Goal: Task Accomplishment & Management: Manage account settings

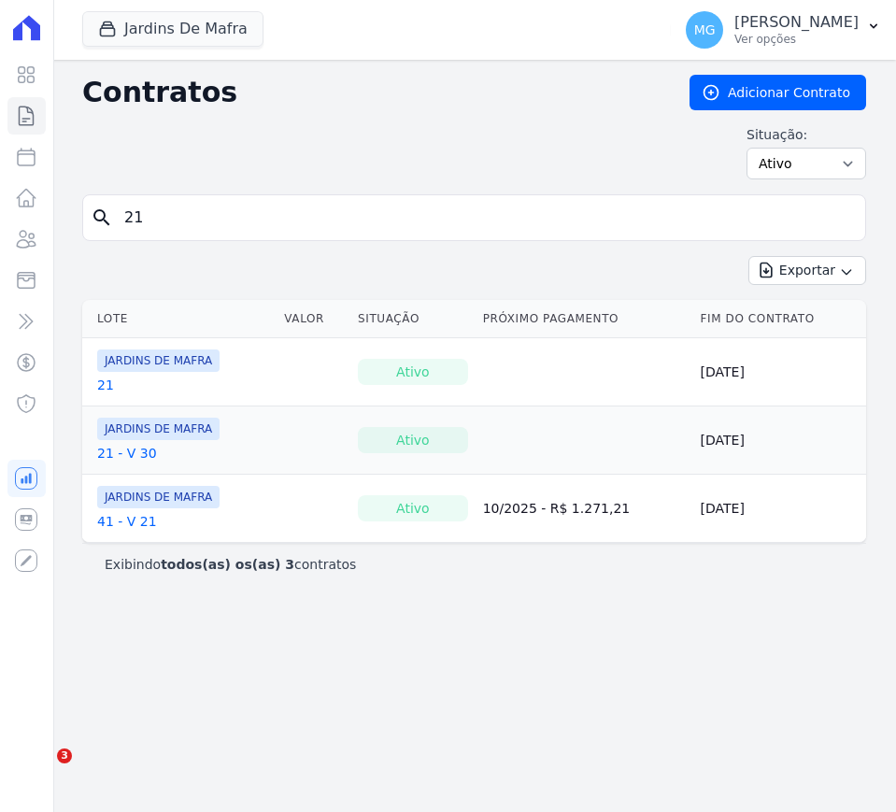
click at [157, 228] on input "21" at bounding box center [485, 217] width 744 height 37
click at [112, 28] on icon "button" at bounding box center [108, 29] width 14 height 14
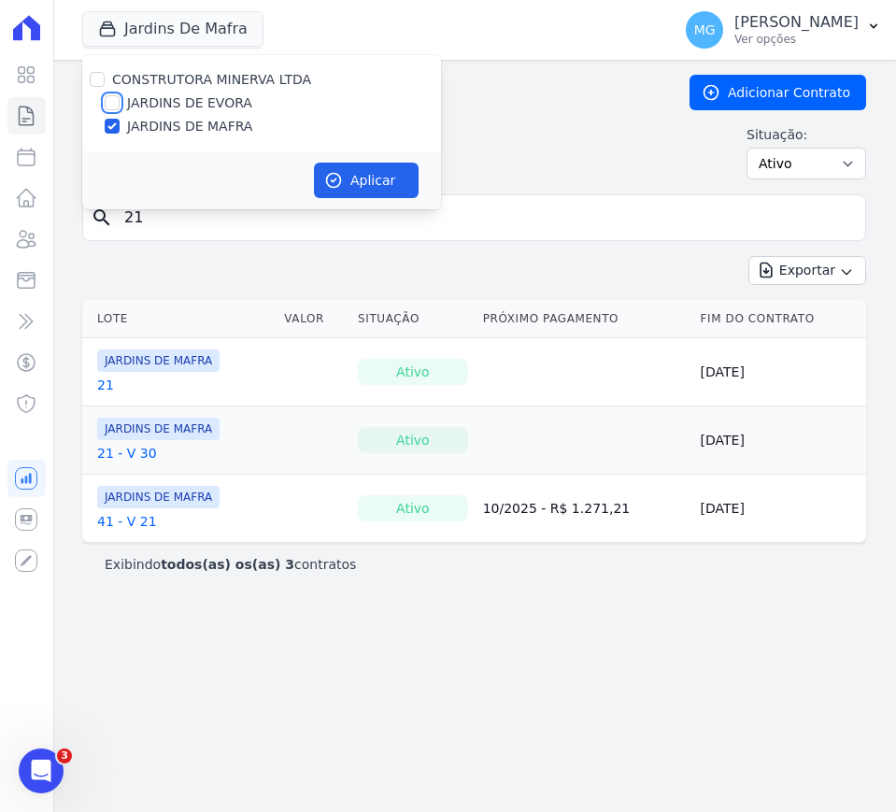
click at [108, 98] on input "JARDINS DE EVORA" at bounding box center [112, 102] width 15 height 15
checkbox input "true"
click at [111, 122] on input "JARDINS DE MAFRA" at bounding box center [112, 126] width 15 height 15
checkbox input "false"
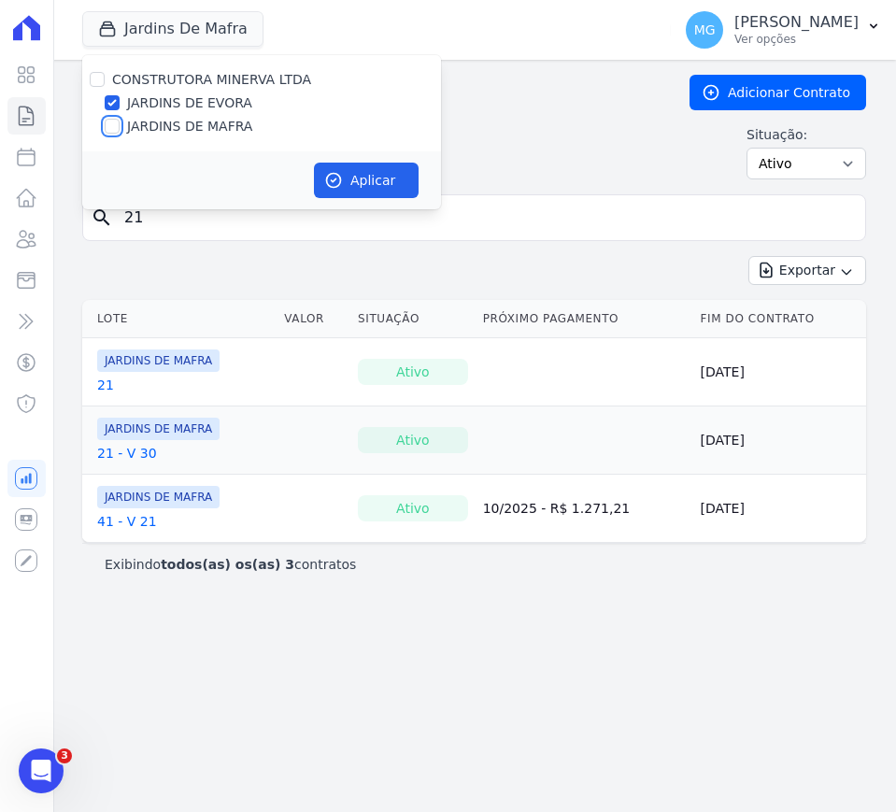
checkbox input "false"
click at [365, 178] on button "Aplicar" at bounding box center [366, 179] width 105 height 35
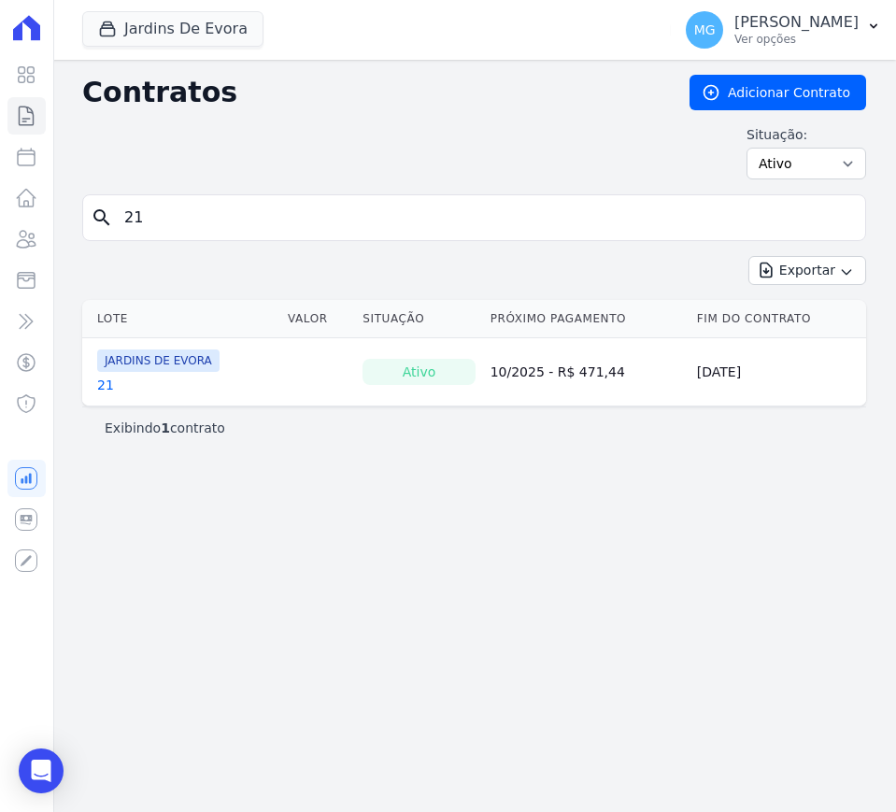
click at [210, 206] on input "21" at bounding box center [485, 217] width 744 height 37
type input "47"
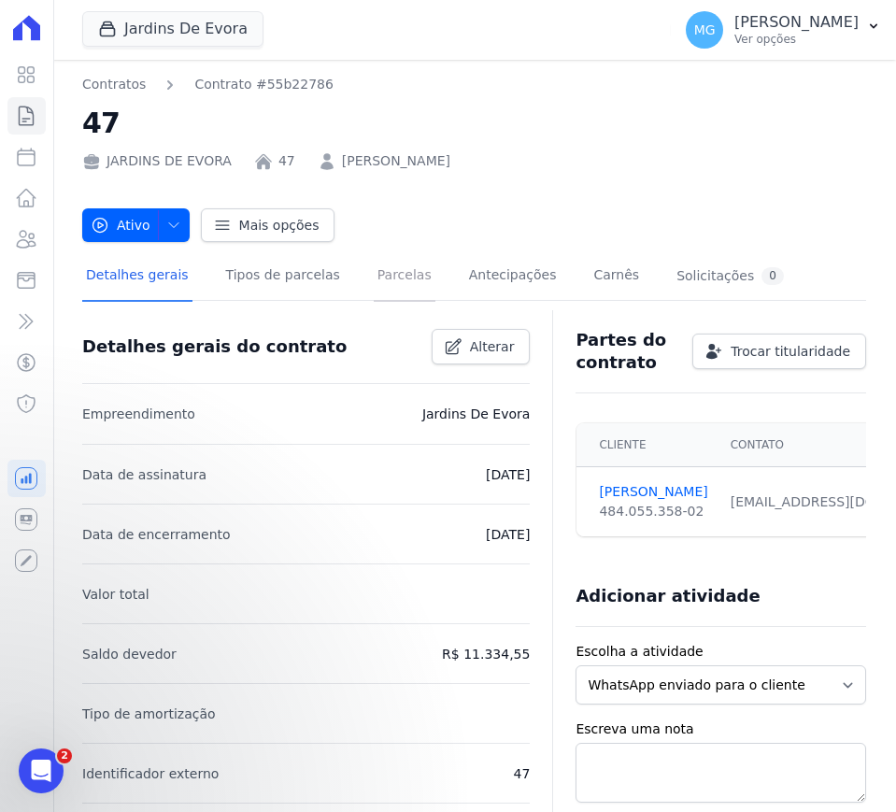
click at [387, 277] on link "Parcelas" at bounding box center [405, 276] width 62 height 49
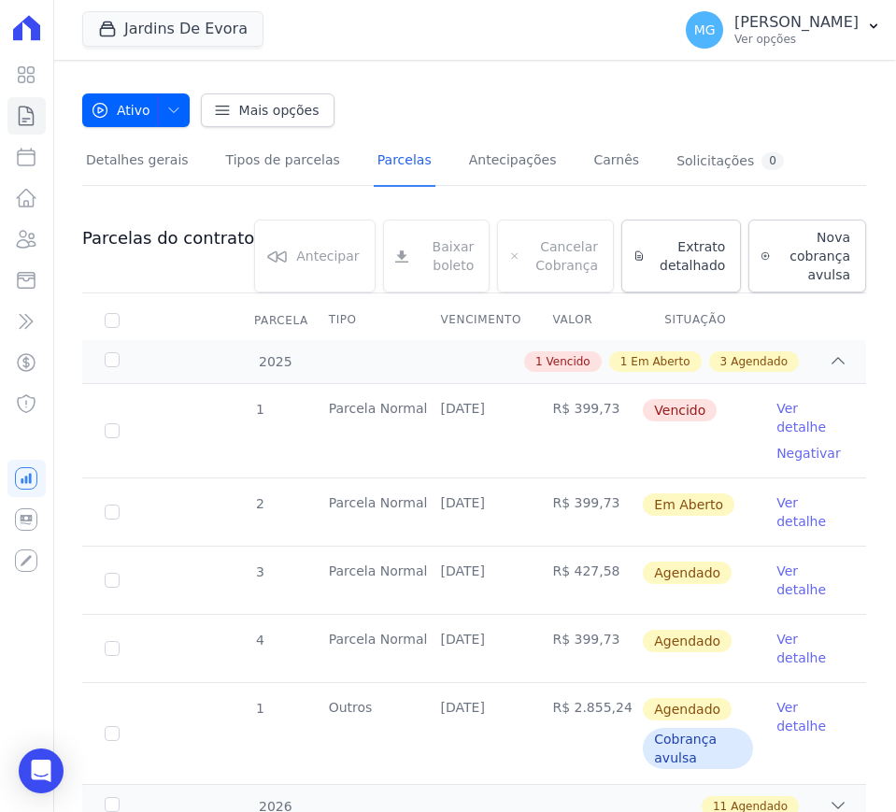
scroll to position [187, 0]
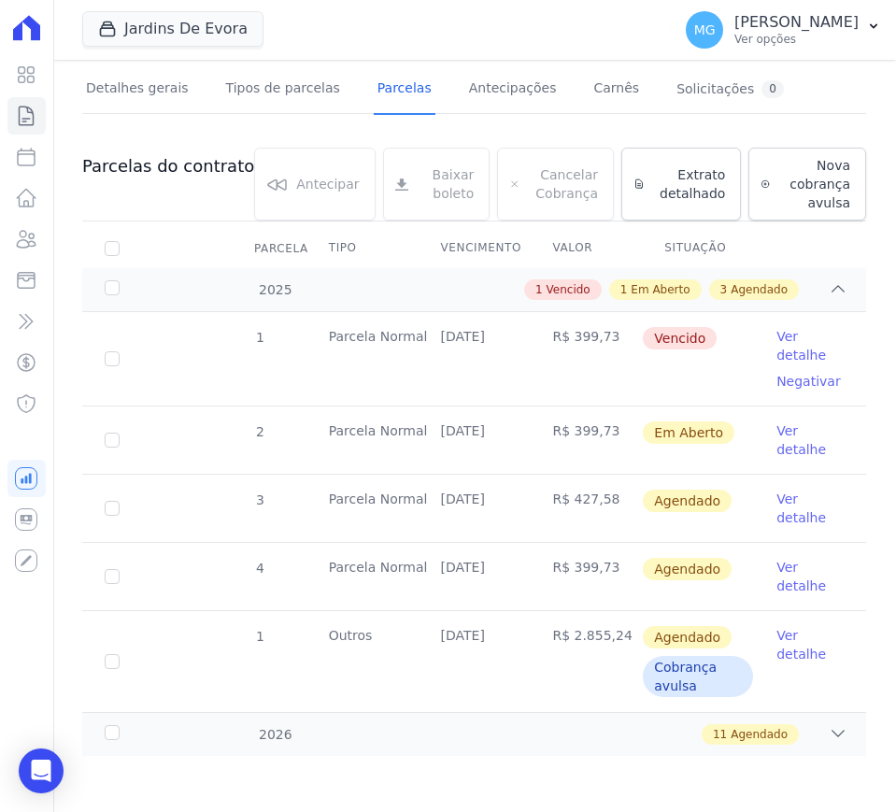
click at [575, 503] on td "R$ 427,58" at bounding box center [586, 507] width 112 height 67
copy td "427,58"
click at [780, 439] on link "Ver detalhe" at bounding box center [809, 439] width 67 height 37
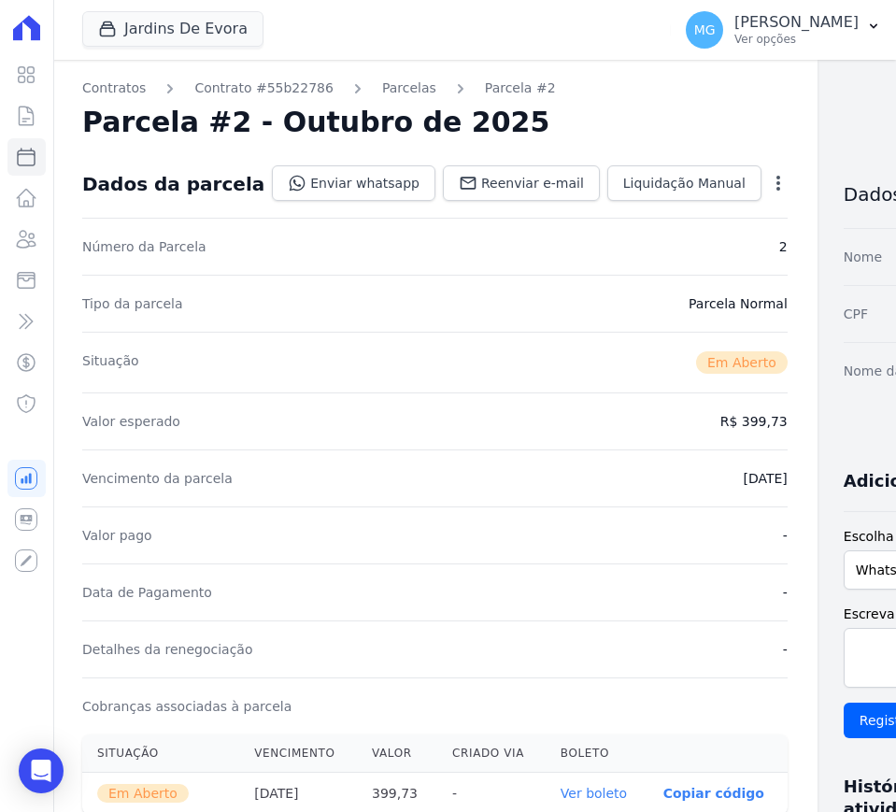
click at [769, 185] on icon "button" at bounding box center [778, 183] width 19 height 19
click at [646, 245] on link "Cancelar Cobrança" at bounding box center [697, 242] width 164 height 34
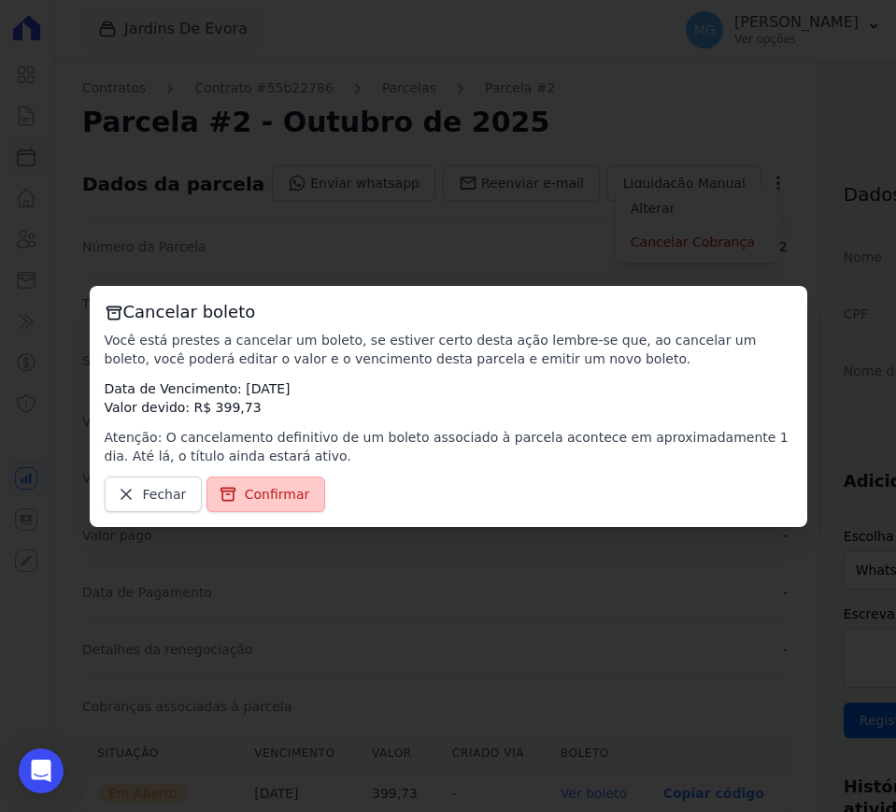
click at [263, 490] on span "Confirmar" at bounding box center [277, 494] width 65 height 19
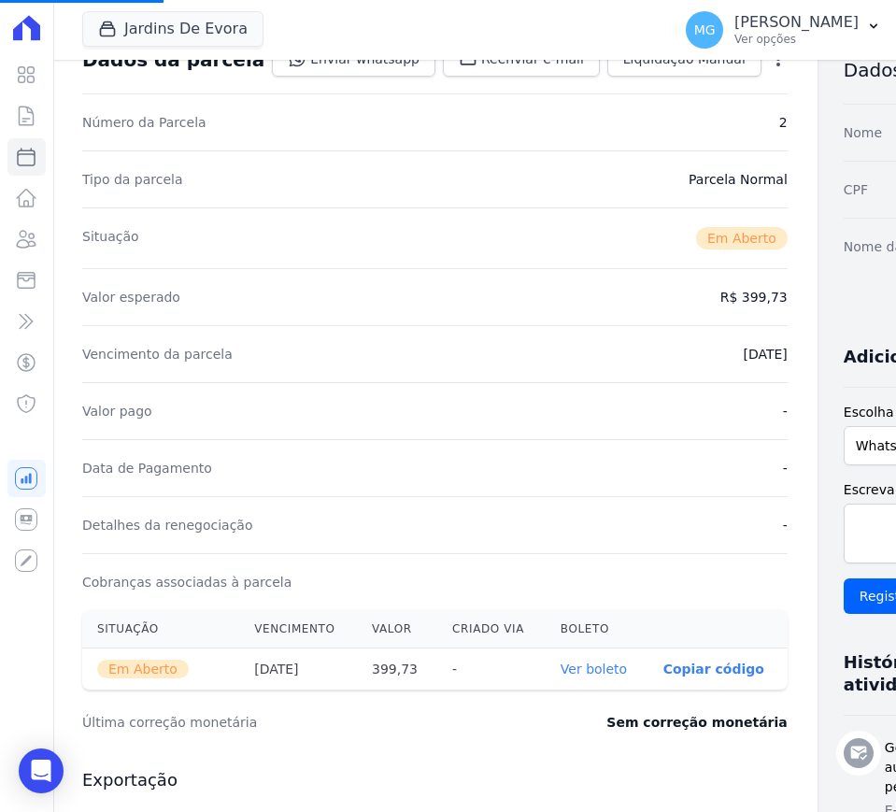
scroll to position [544, 0]
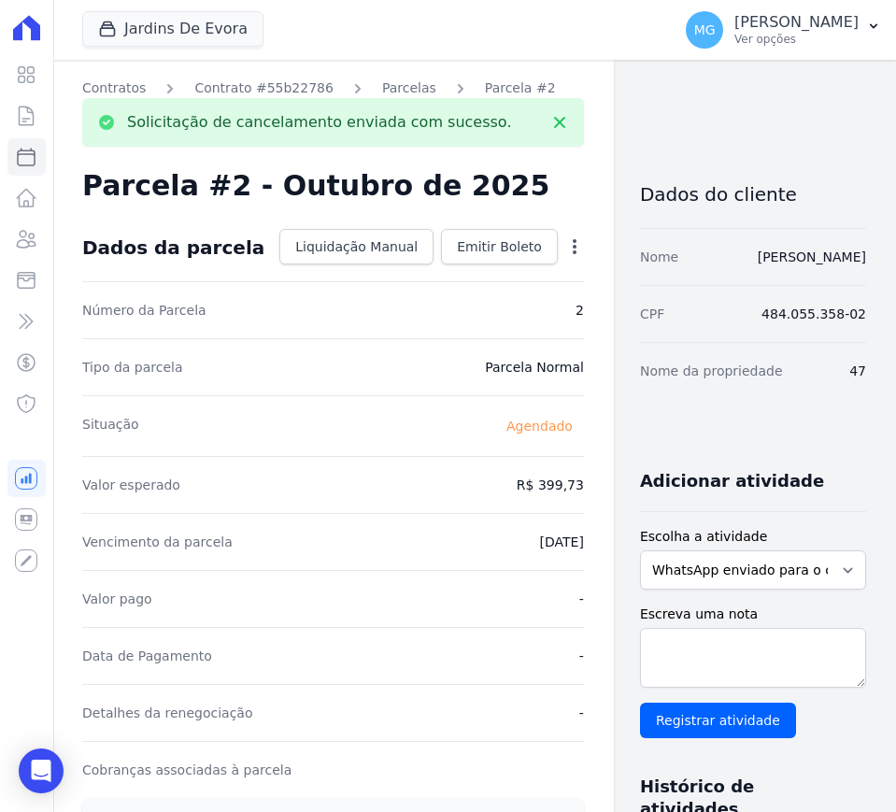
click at [565, 250] on icon "button" at bounding box center [574, 246] width 19 height 19
click at [429, 267] on link "Alterar" at bounding box center [494, 272] width 164 height 34
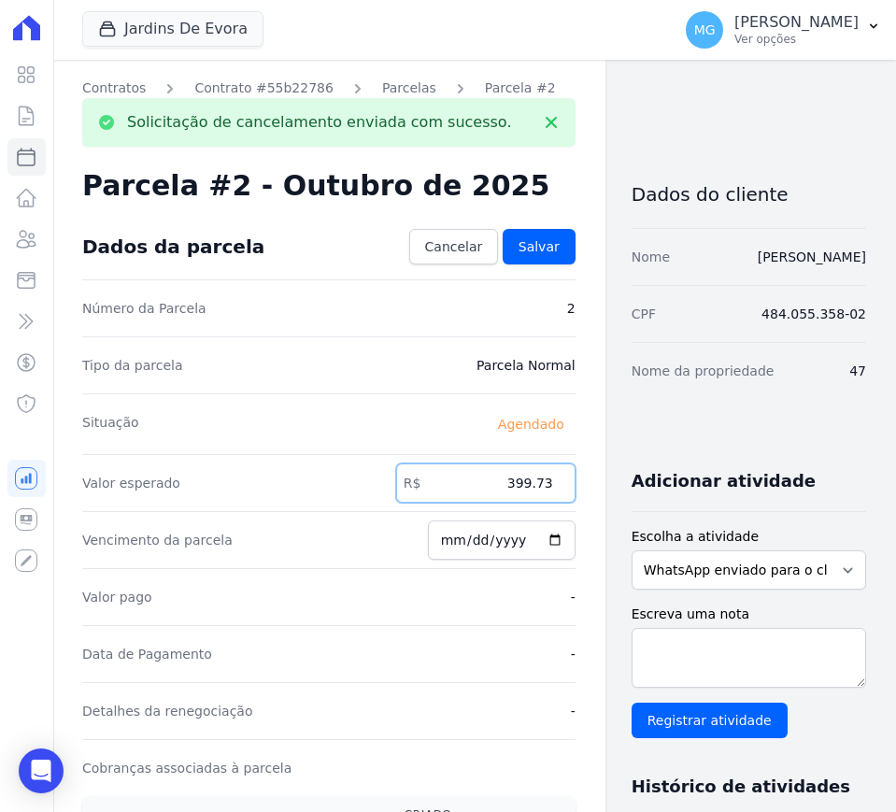
click at [487, 478] on input "399.73" at bounding box center [485, 482] width 179 height 39
paste input "427.58"
type input "427.58"
click at [528, 244] on span "Salvar" at bounding box center [538, 246] width 41 height 19
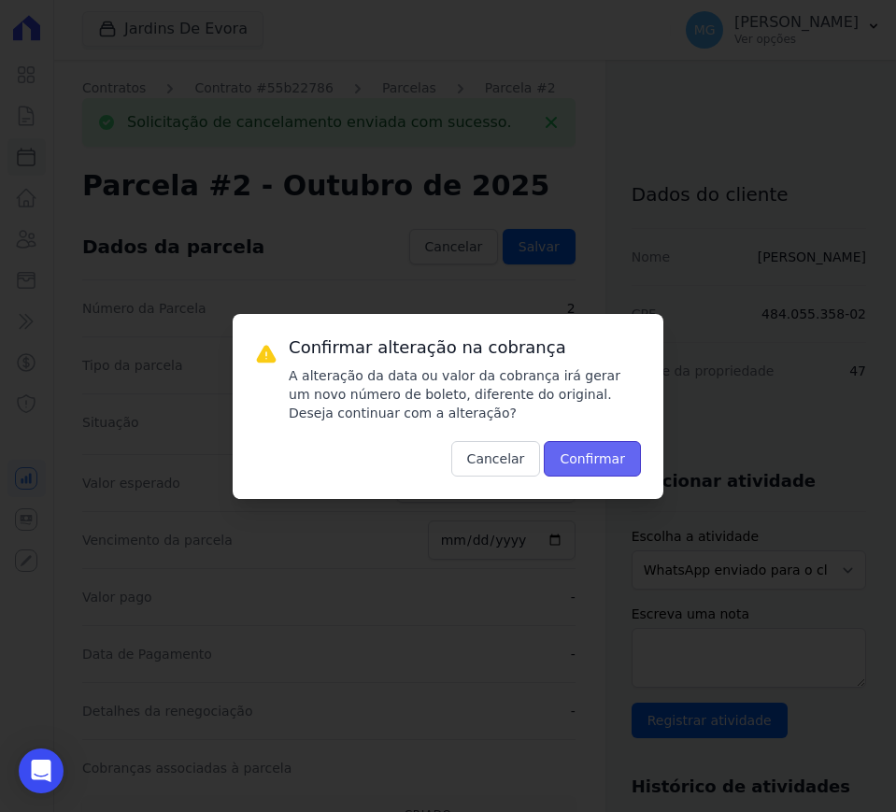
click at [614, 465] on button "Confirmar" at bounding box center [592, 458] width 97 height 35
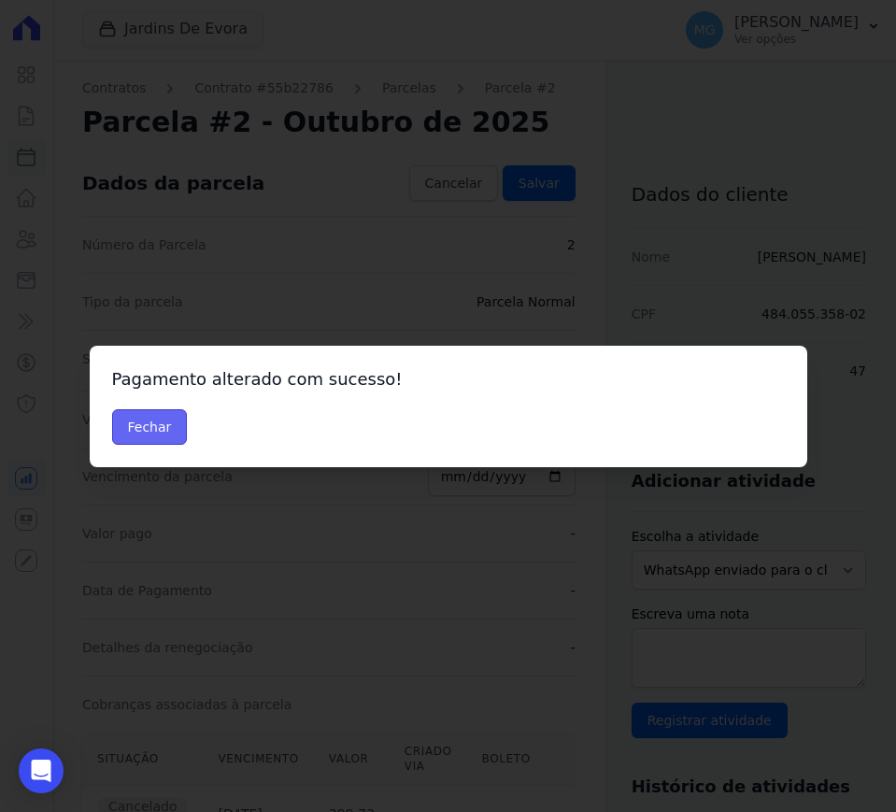
click at [135, 428] on button "Fechar" at bounding box center [150, 426] width 76 height 35
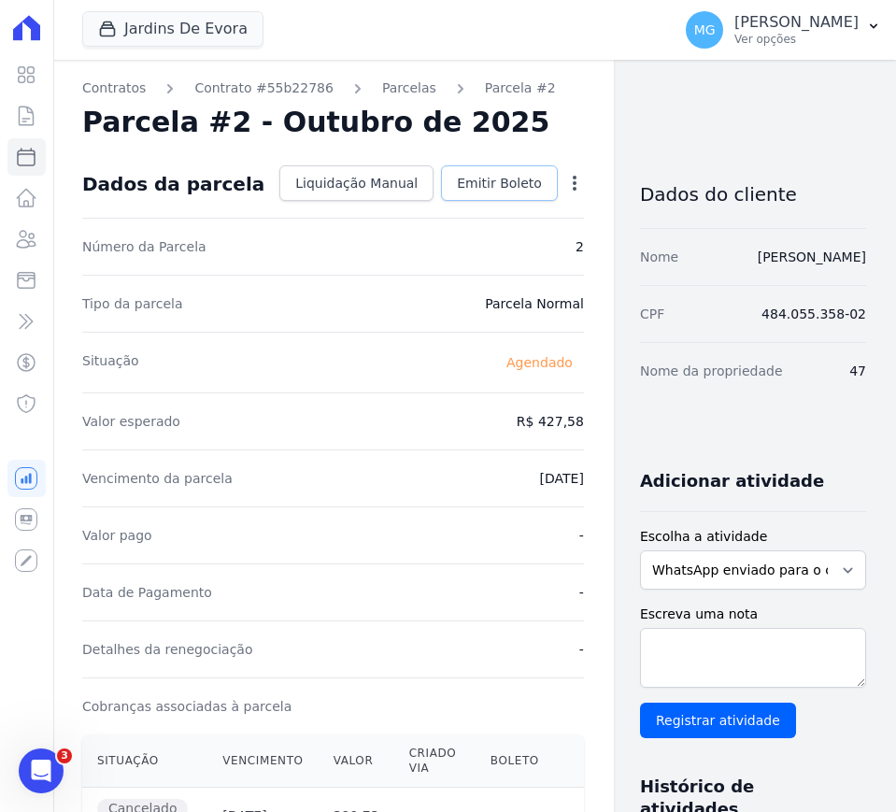
click at [466, 183] on span "Emitir Boleto" at bounding box center [499, 183] width 85 height 19
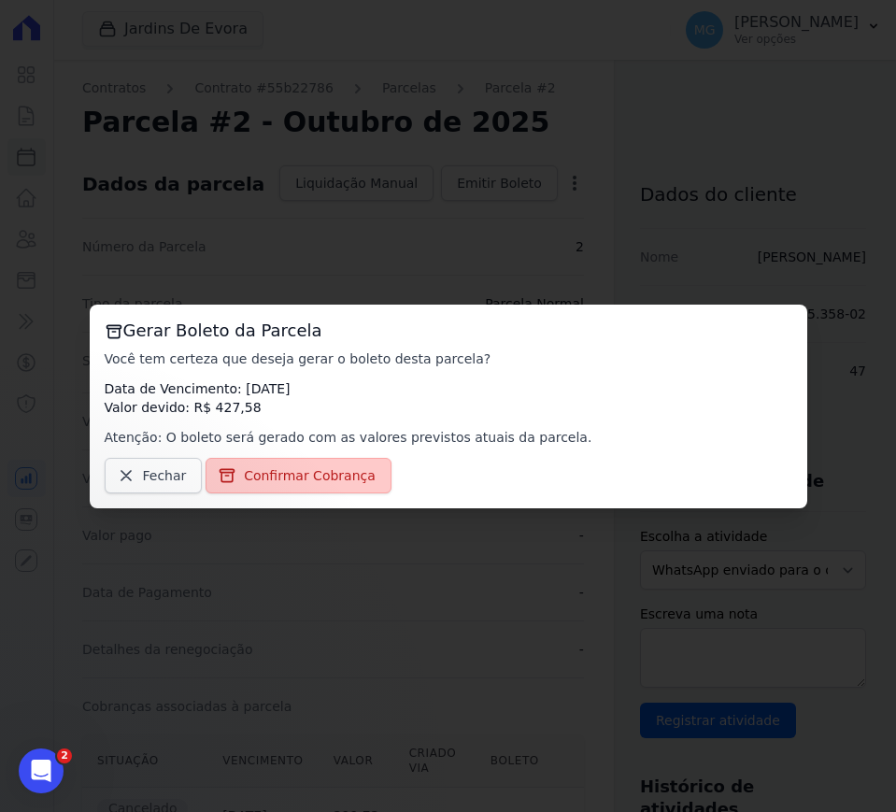
click at [296, 472] on span "Confirmar Cobrança" at bounding box center [310, 475] width 132 height 19
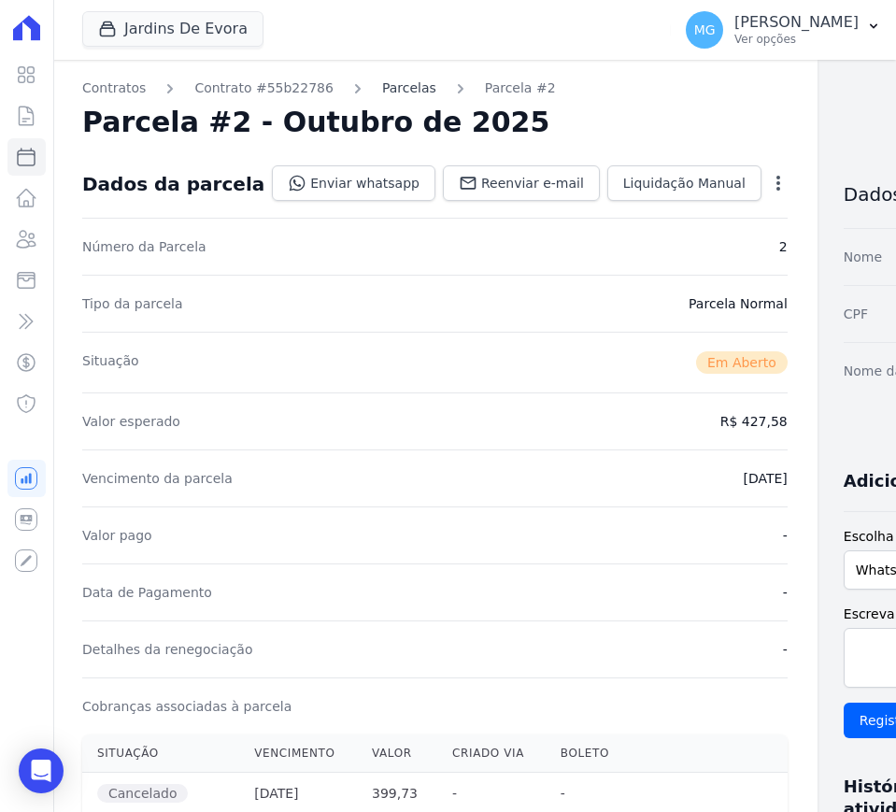
click at [389, 86] on link "Parcelas" at bounding box center [409, 88] width 54 height 20
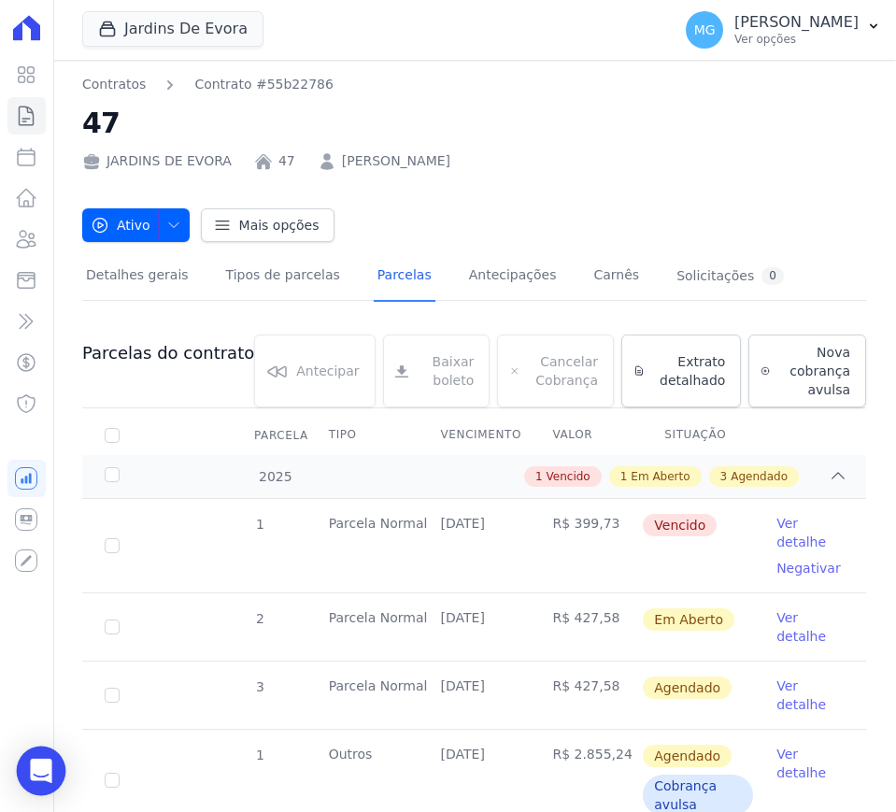
click at [45, 782] on div "Open Intercom Messenger" at bounding box center [41, 770] width 49 height 49
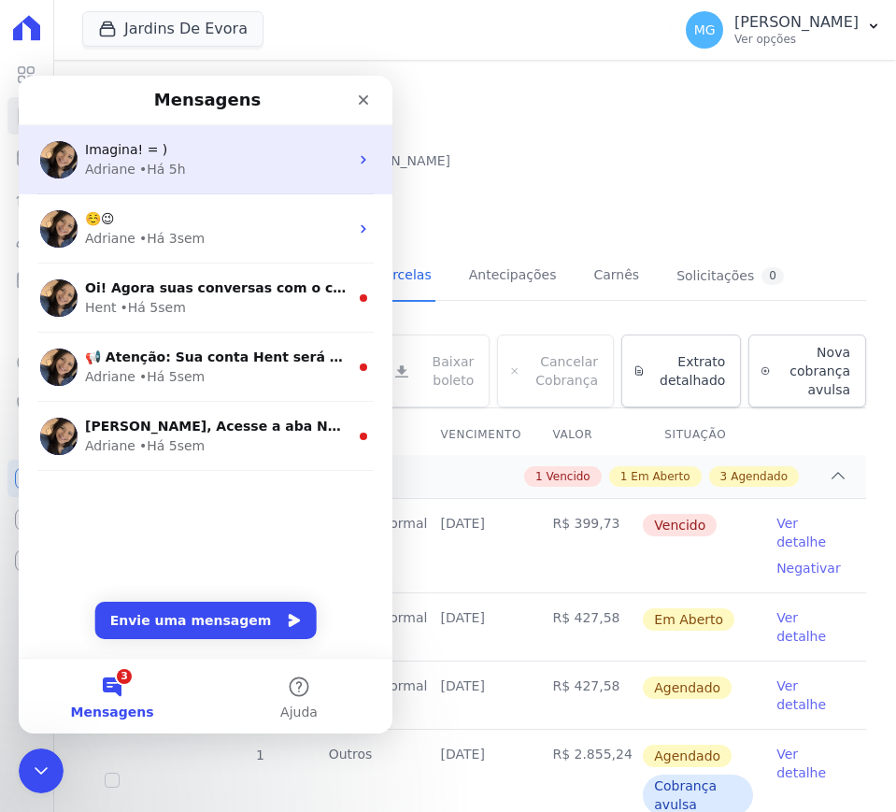
click at [209, 156] on div "Imagina! = )" at bounding box center [216, 150] width 263 height 20
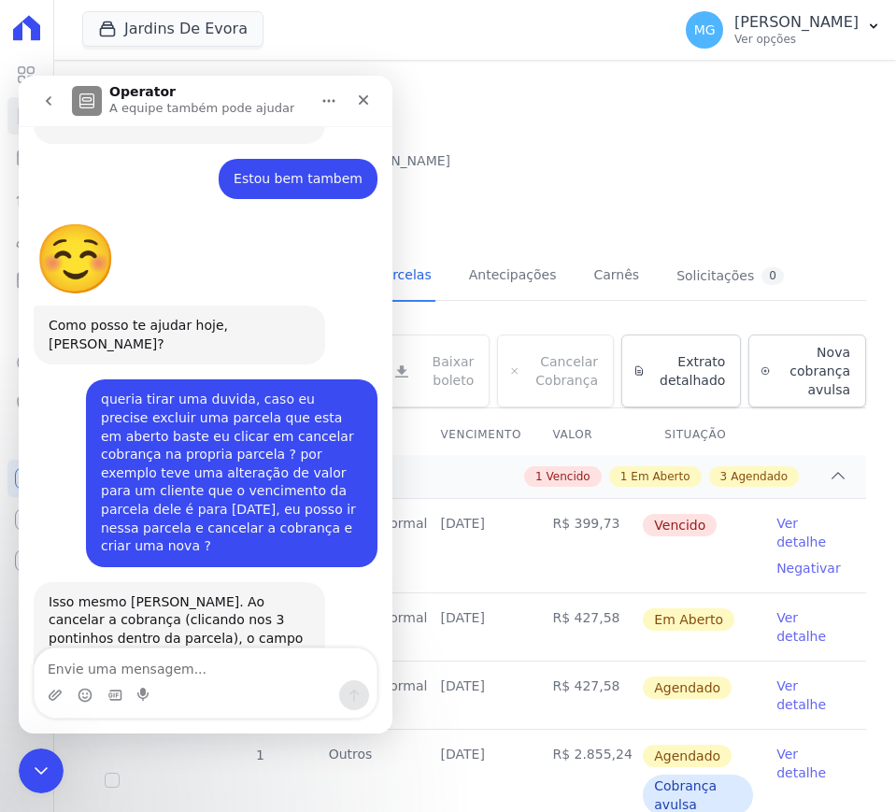
scroll to position [1883, 0]
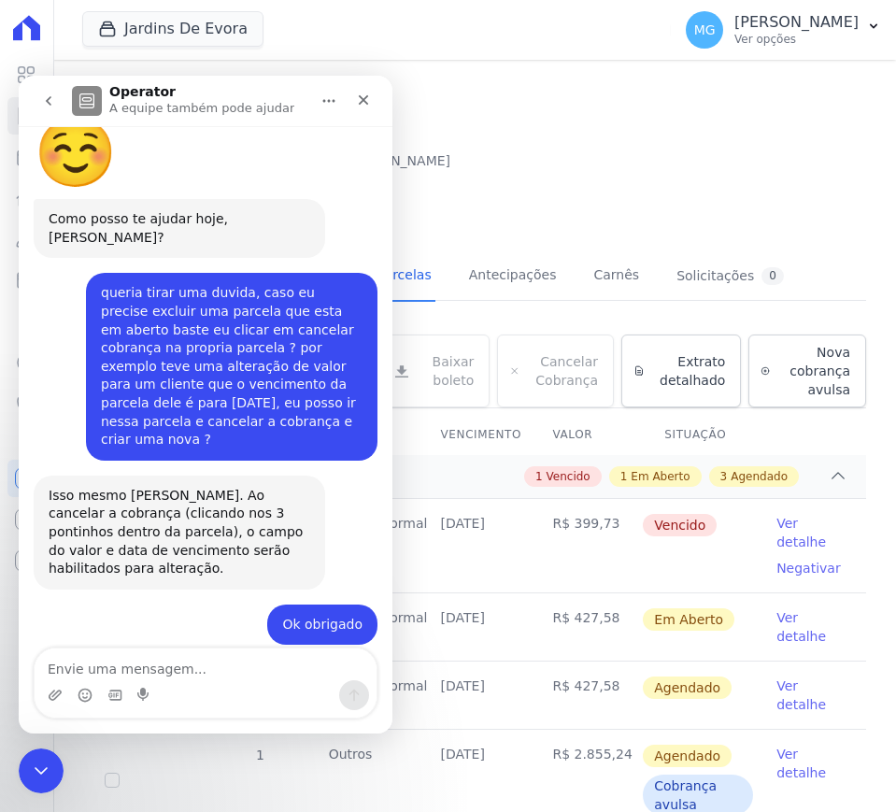
click at [150, 655] on textarea "Envie uma mensagem..." at bounding box center [206, 664] width 342 height 32
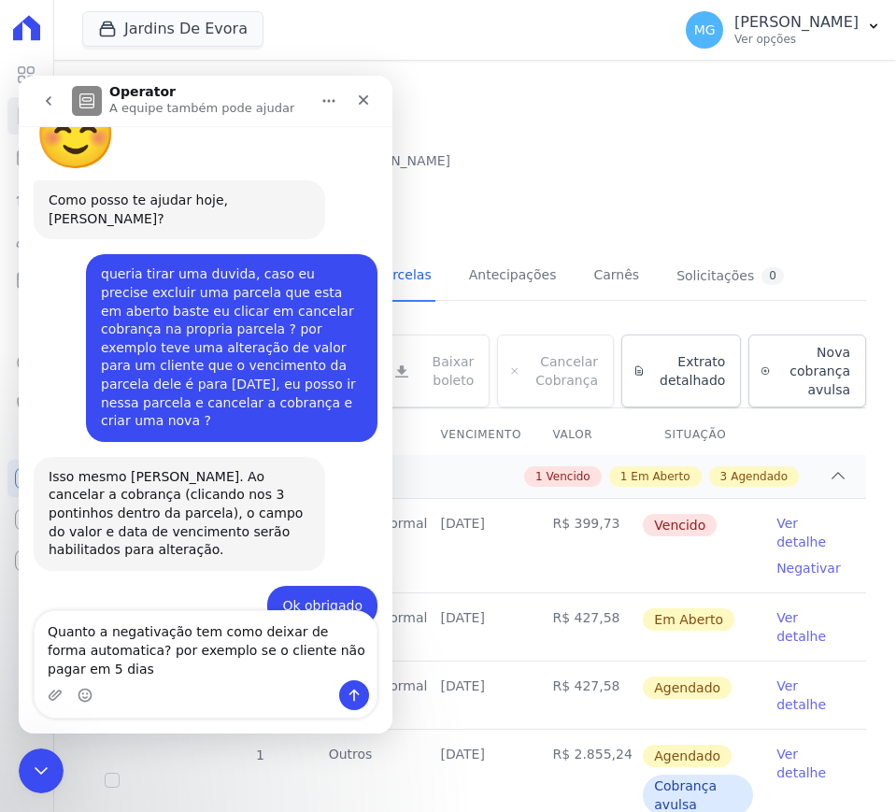
scroll to position [1920, 0]
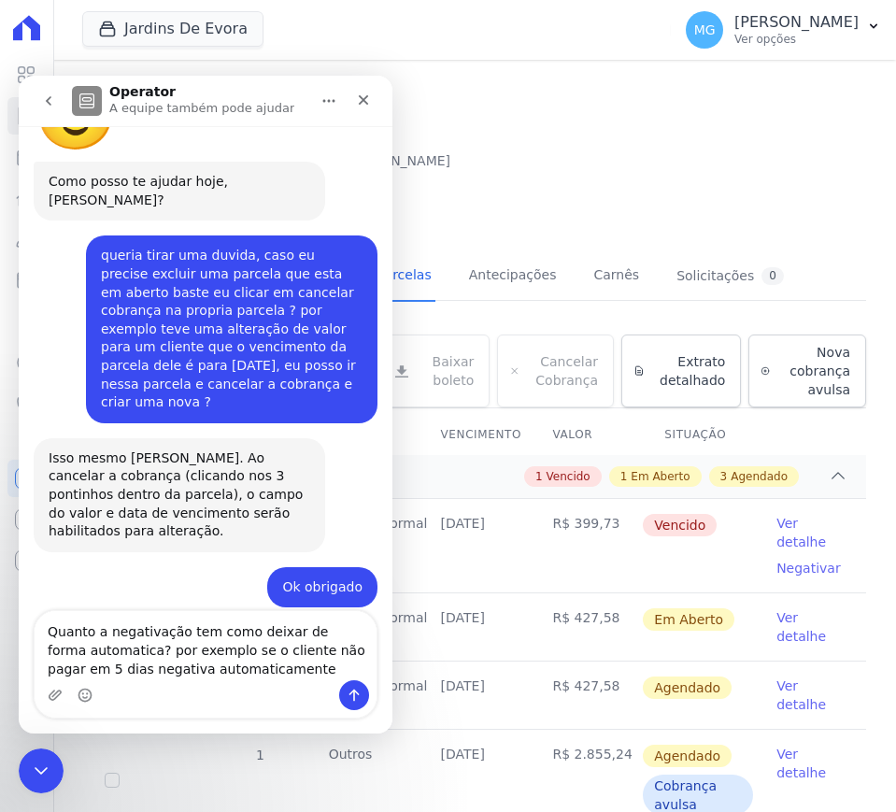
type textarea "Quanto a negativação tem como deixar de forma automatica? por exemplo se o clie…"
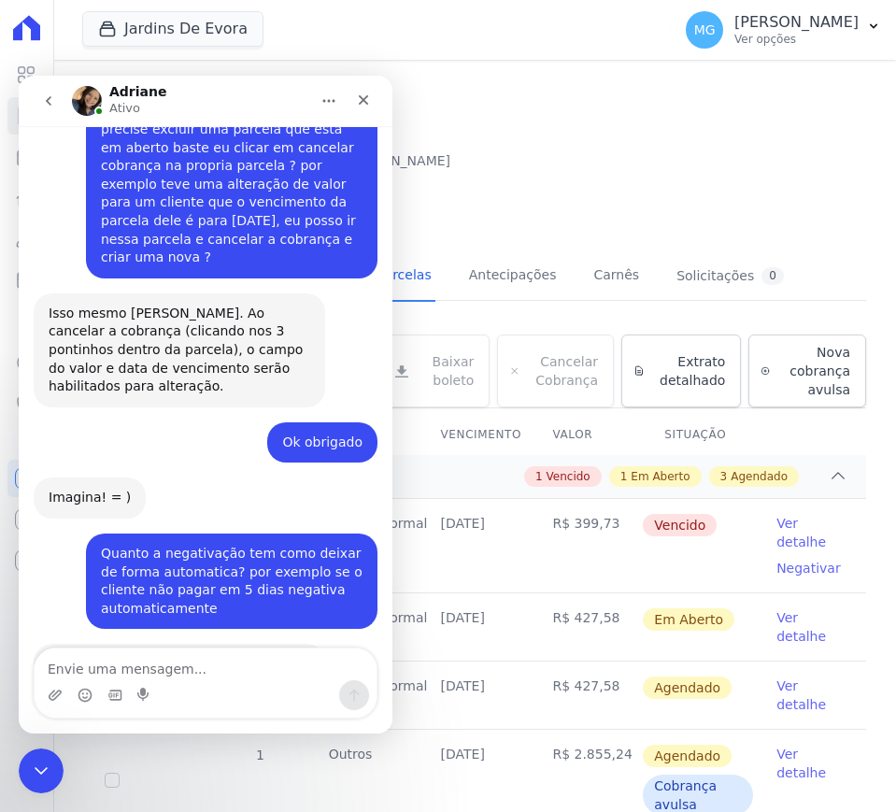
scroll to position [2068, 0]
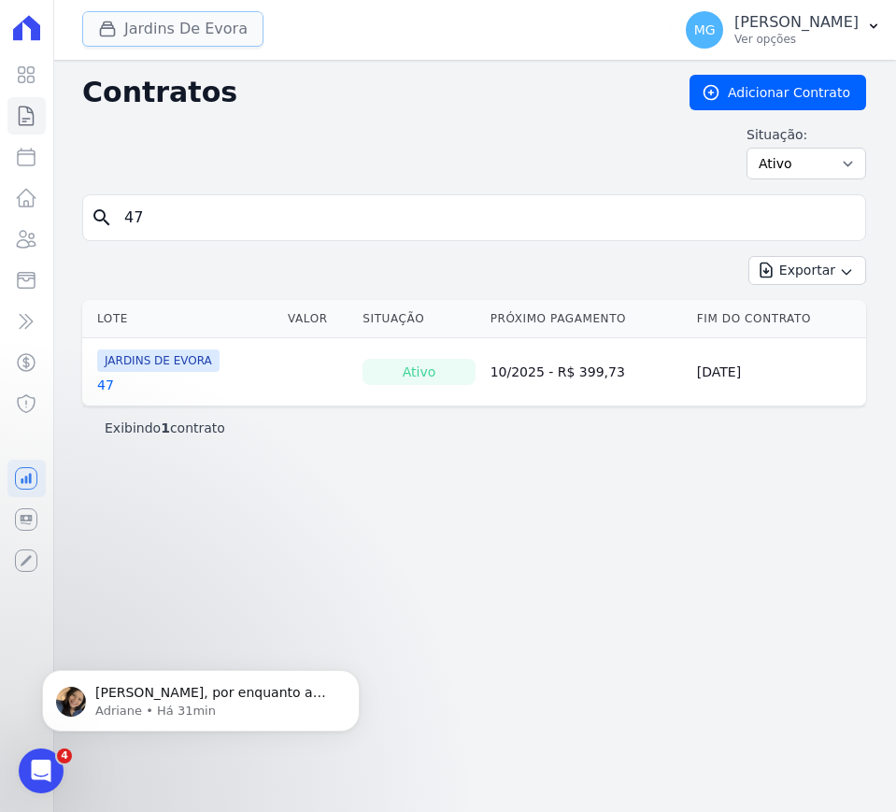
click at [133, 28] on button "Jardins De Evora" at bounding box center [172, 28] width 181 height 35
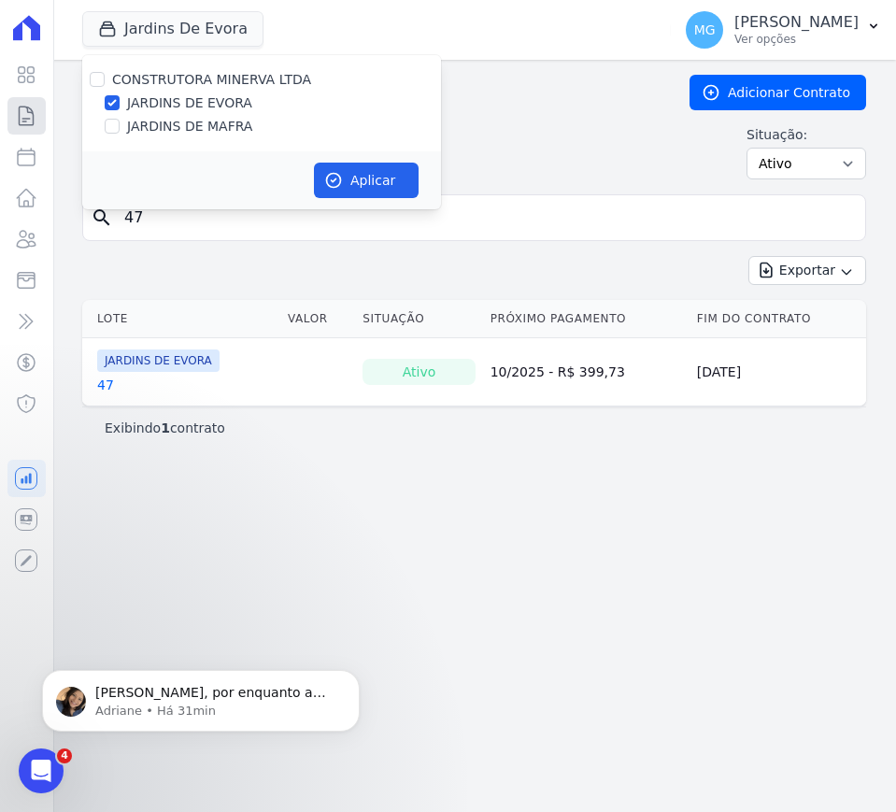
click at [21, 120] on icon at bounding box center [26, 116] width 22 height 22
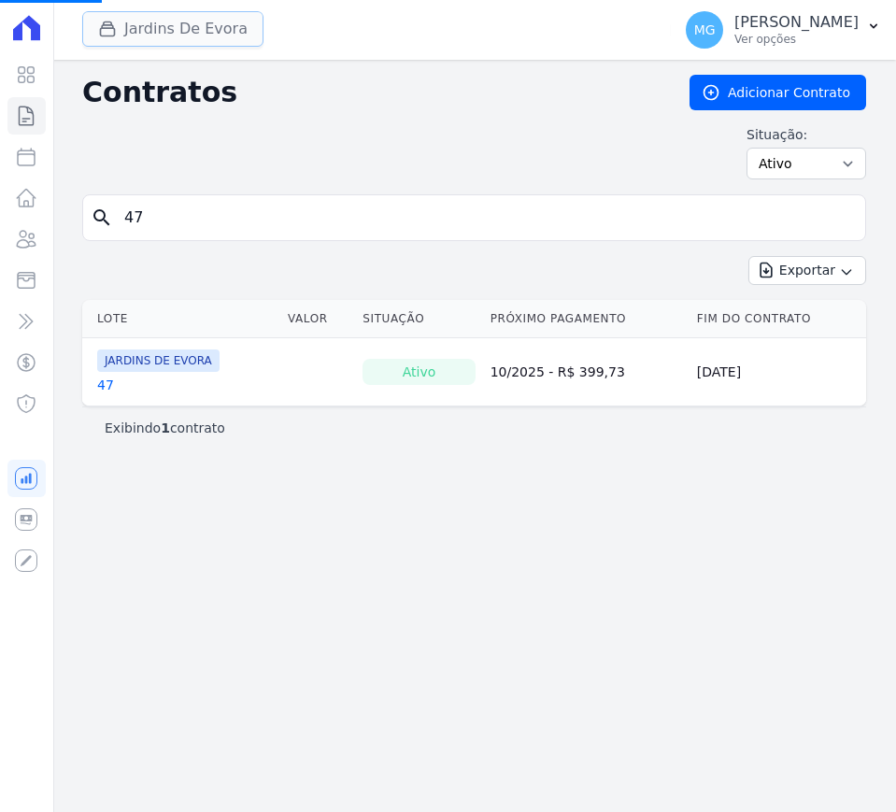
click at [183, 41] on button "Jardins De Evora" at bounding box center [172, 28] width 181 height 35
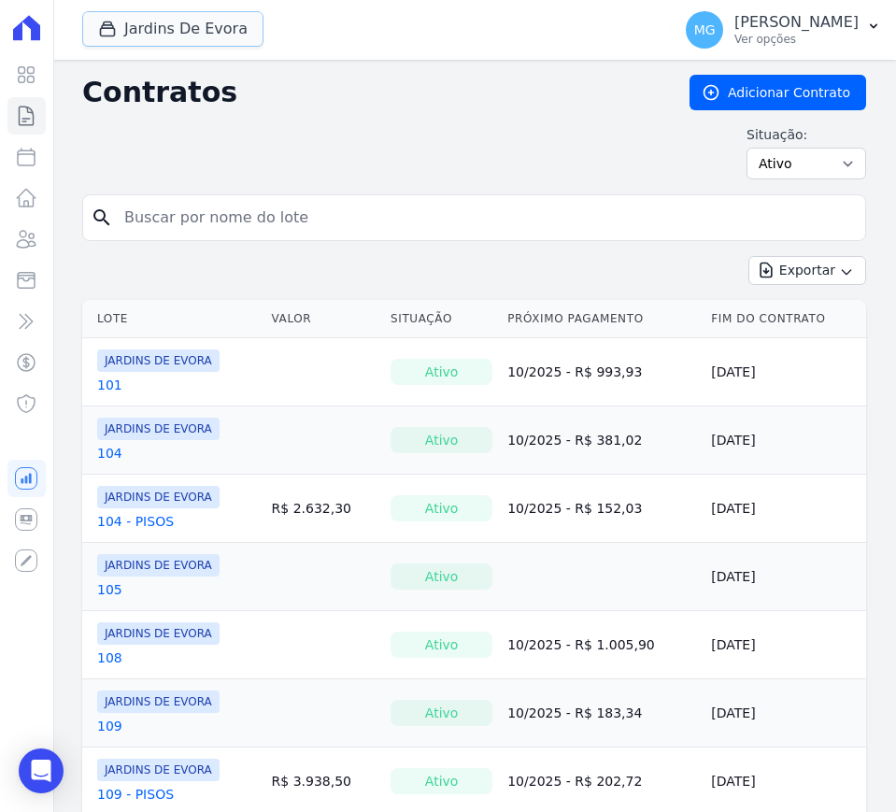
drag, startPoint x: 105, startPoint y: 37, endPoint x: 117, endPoint y: 67, distance: 32.3
click at [106, 36] on icon "button" at bounding box center [107, 29] width 19 height 19
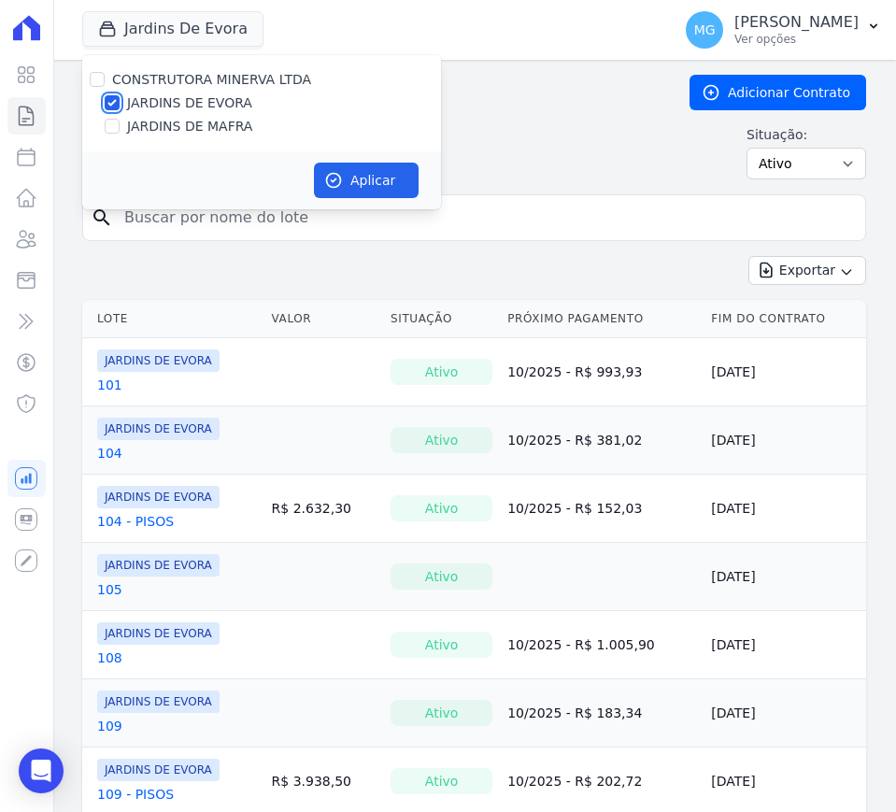
click at [110, 104] on input "JARDINS DE EVORA" at bounding box center [112, 102] width 15 height 15
checkbox input "false"
drag, startPoint x: 109, startPoint y: 131, endPoint x: 174, endPoint y: 137, distance: 64.8
click at [111, 130] on input "JARDINS DE MAFRA" at bounding box center [112, 126] width 15 height 15
checkbox input "true"
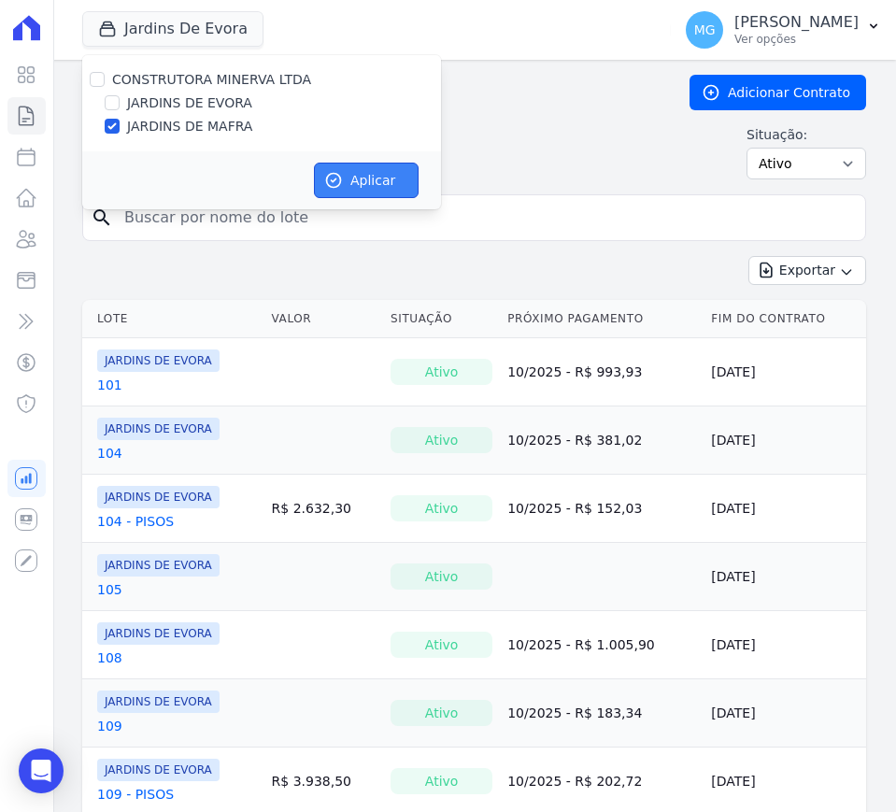
click at [381, 178] on button "Aplicar" at bounding box center [366, 179] width 105 height 35
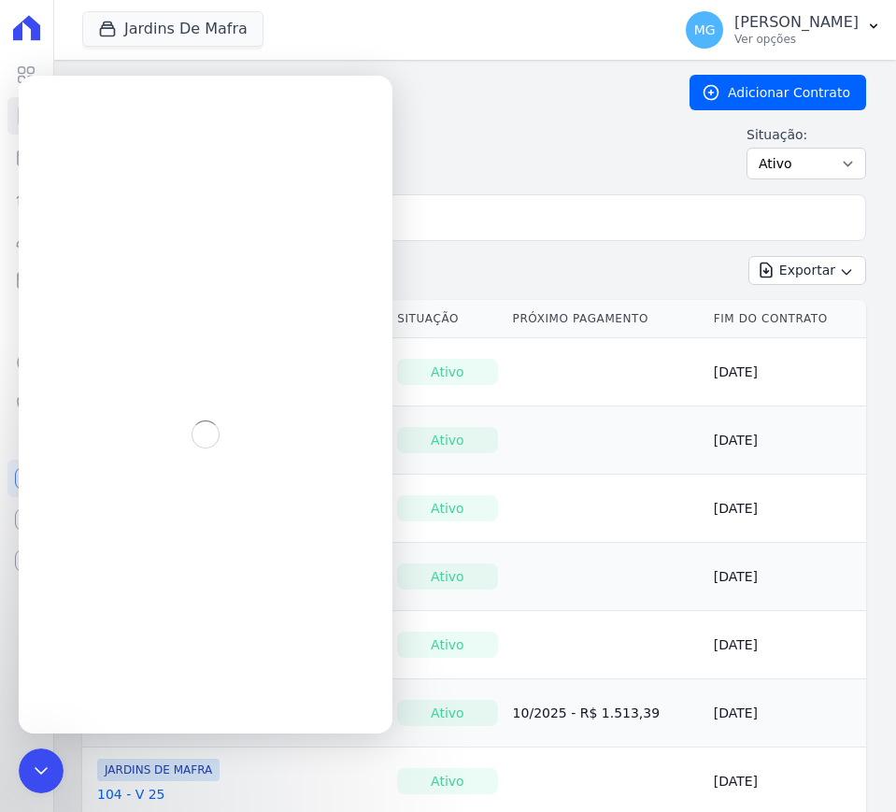
click at [454, 220] on input "search" at bounding box center [485, 217] width 744 height 37
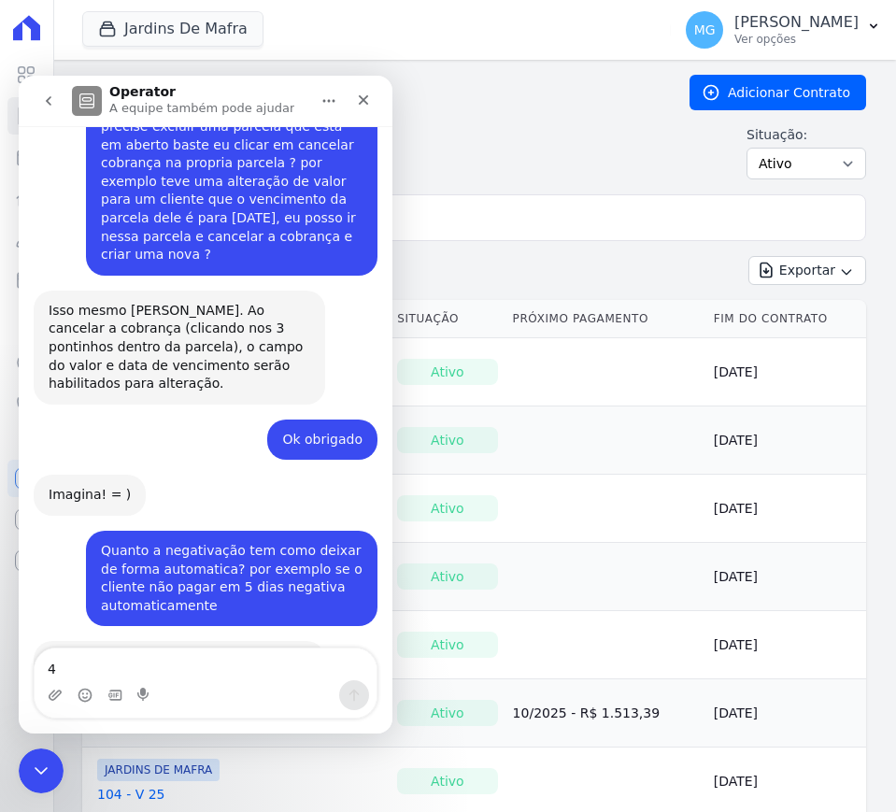
type textarea "49"
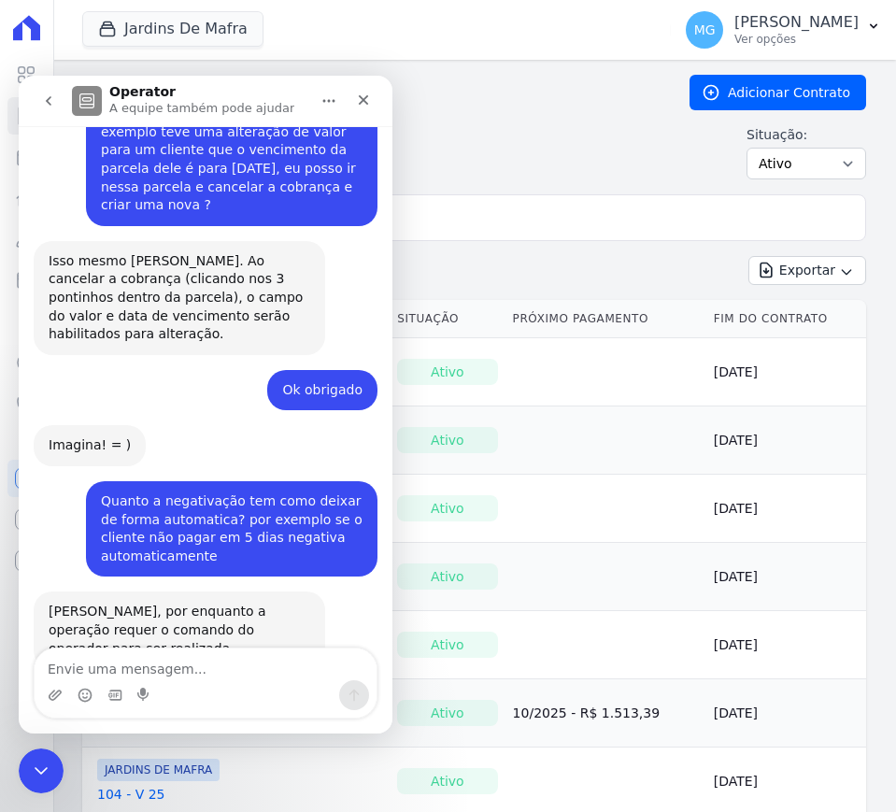
scroll to position [2123, 0]
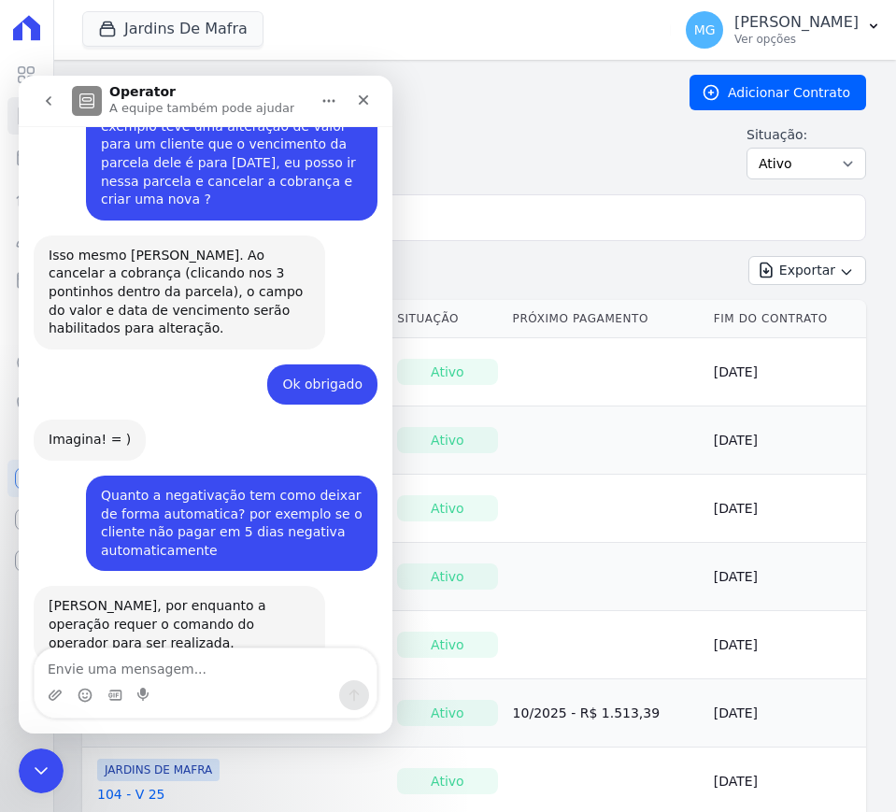
click at [157, 665] on textarea "Envie uma mensagem..." at bounding box center [206, 664] width 342 height 32
type textarea "opa desculpa mandei errado"
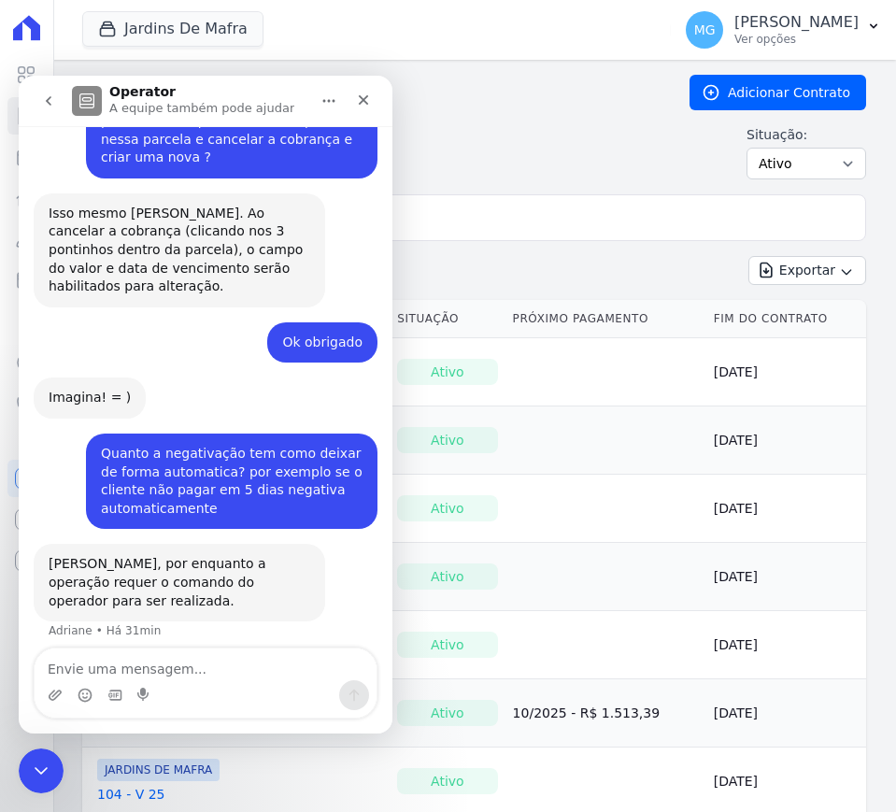
scroll to position [2166, 0]
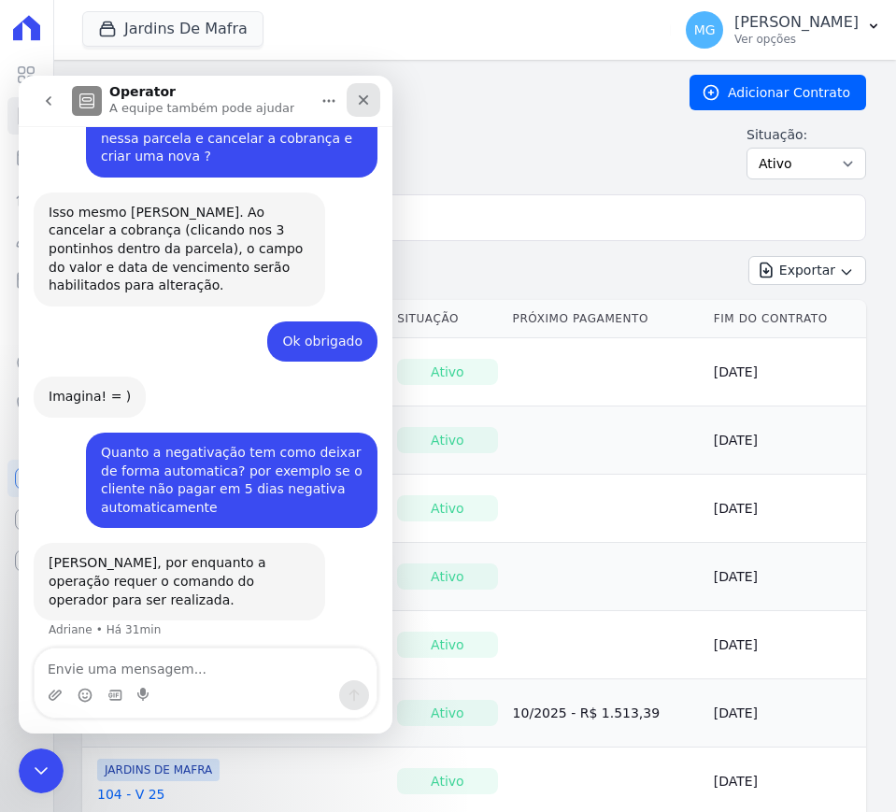
click at [352, 102] on div "Fechar" at bounding box center [363, 100] width 34 height 34
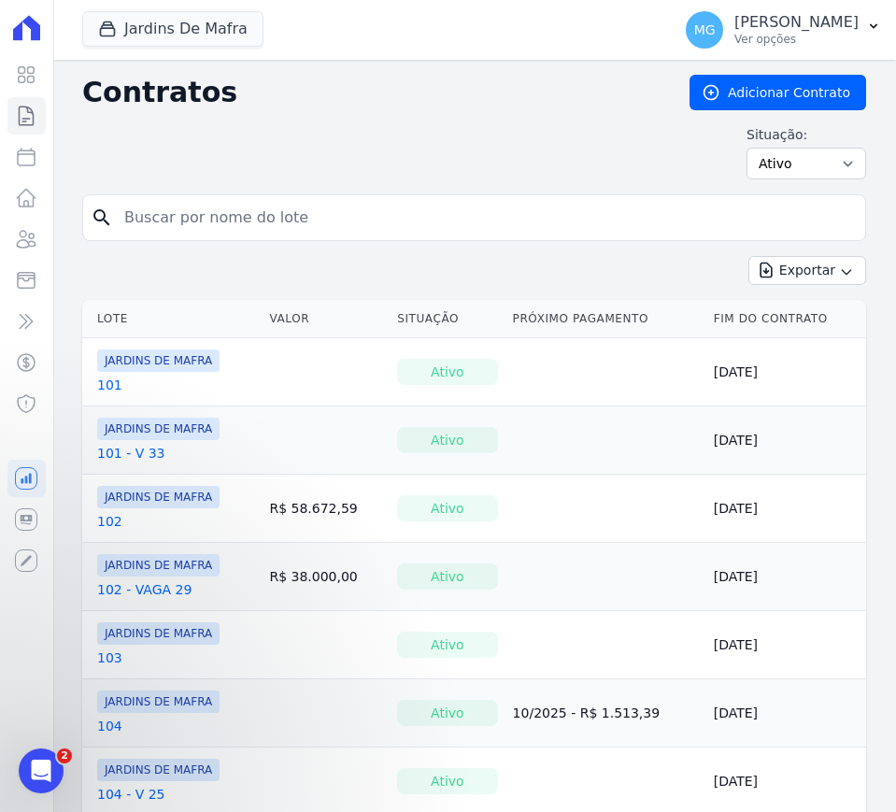
click at [298, 228] on input "search" at bounding box center [485, 217] width 744 height 37
type input "49"
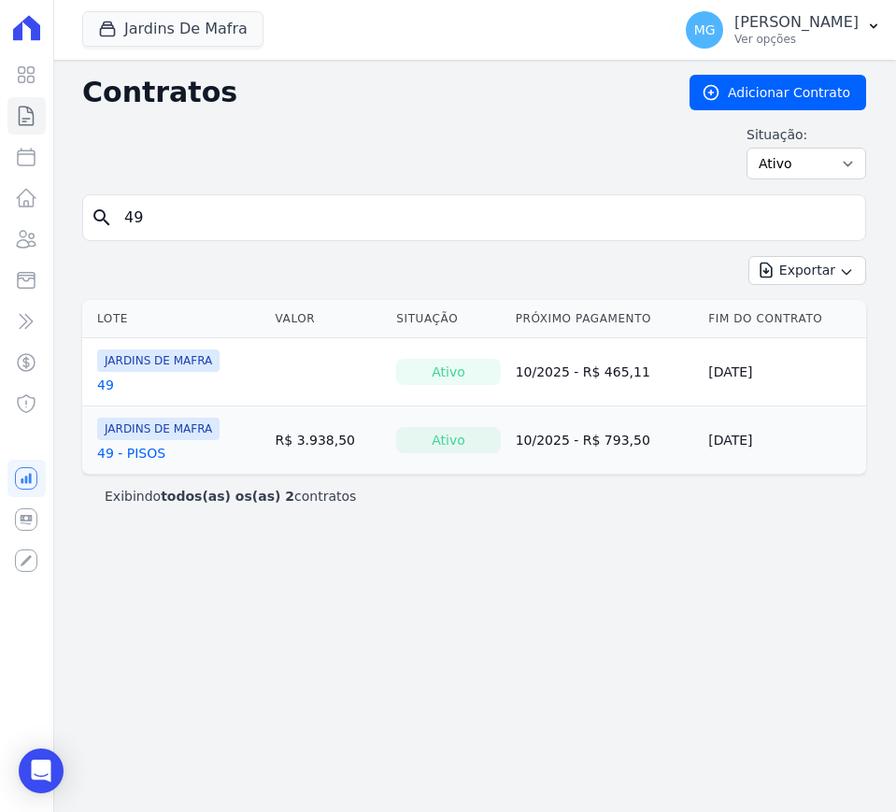
click at [133, 459] on link "49 - PISOS" at bounding box center [131, 453] width 68 height 19
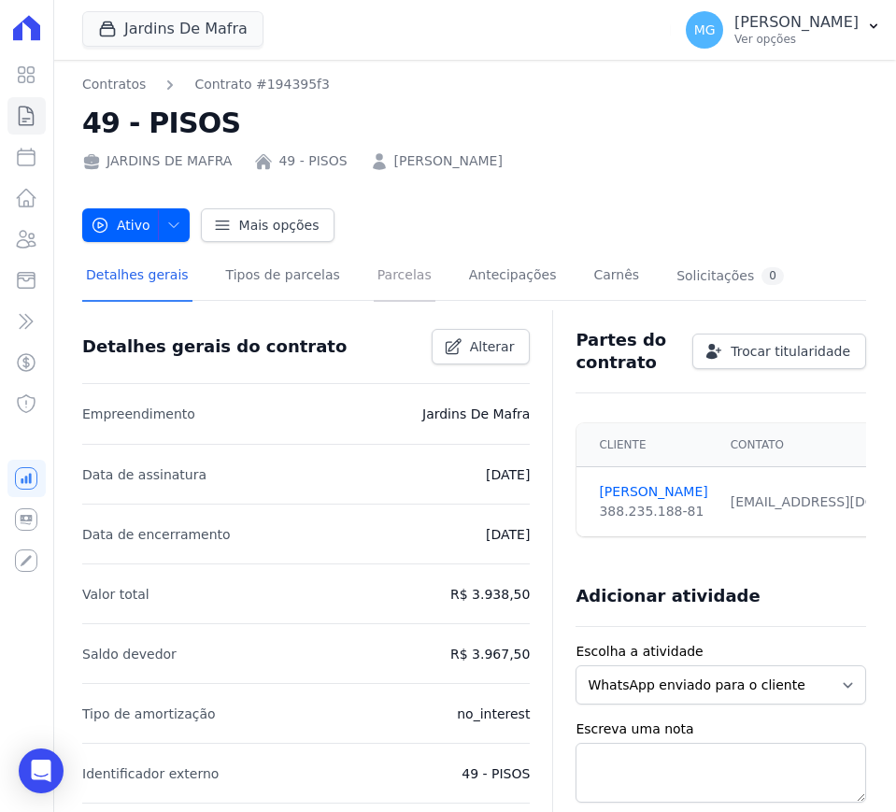
click at [381, 275] on link "Parcelas" at bounding box center [405, 276] width 62 height 49
